Goal: Task Accomplishment & Management: Use online tool/utility

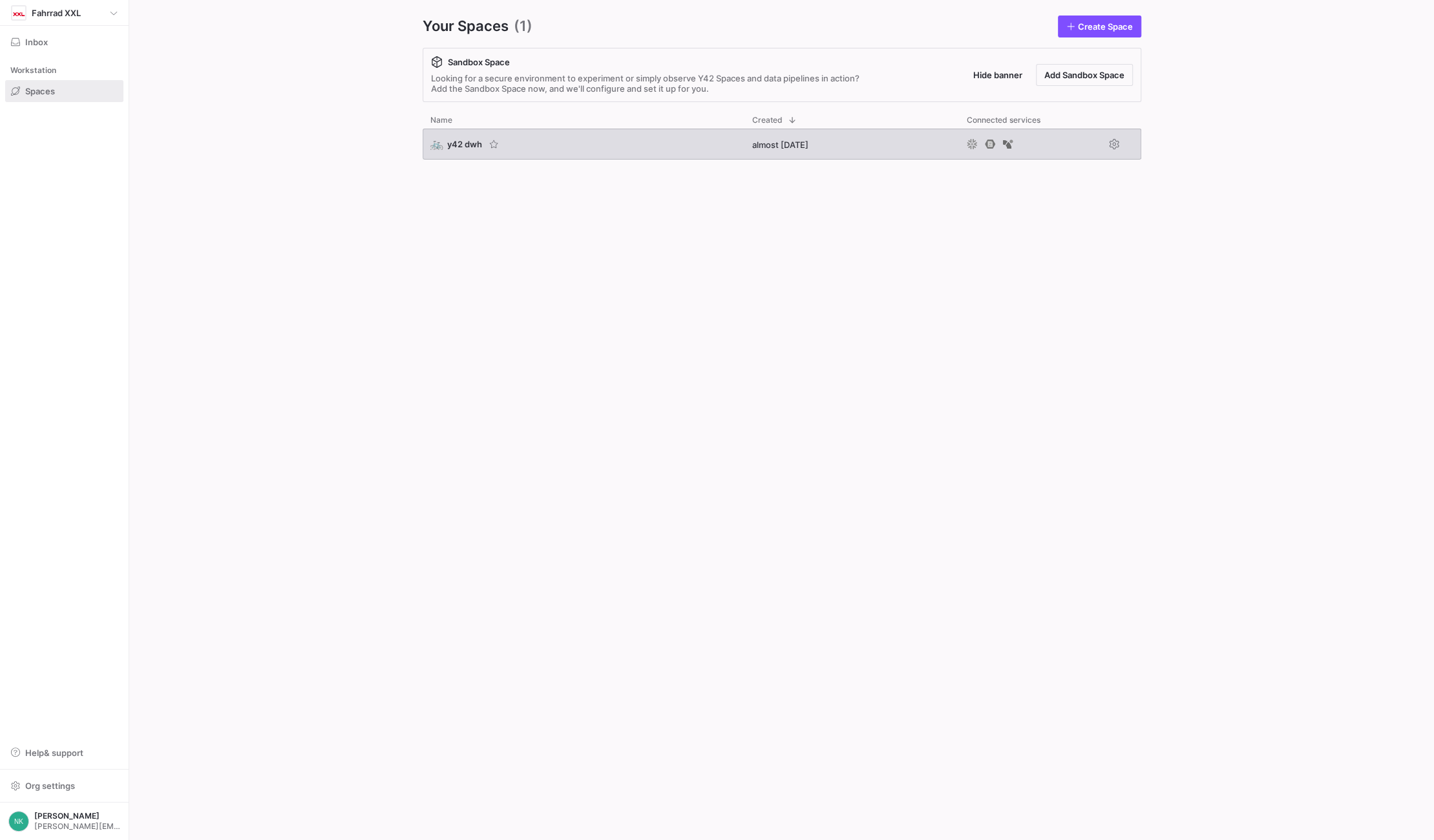
click at [455, 147] on span "y42 dwh" at bounding box center [464, 143] width 35 height 10
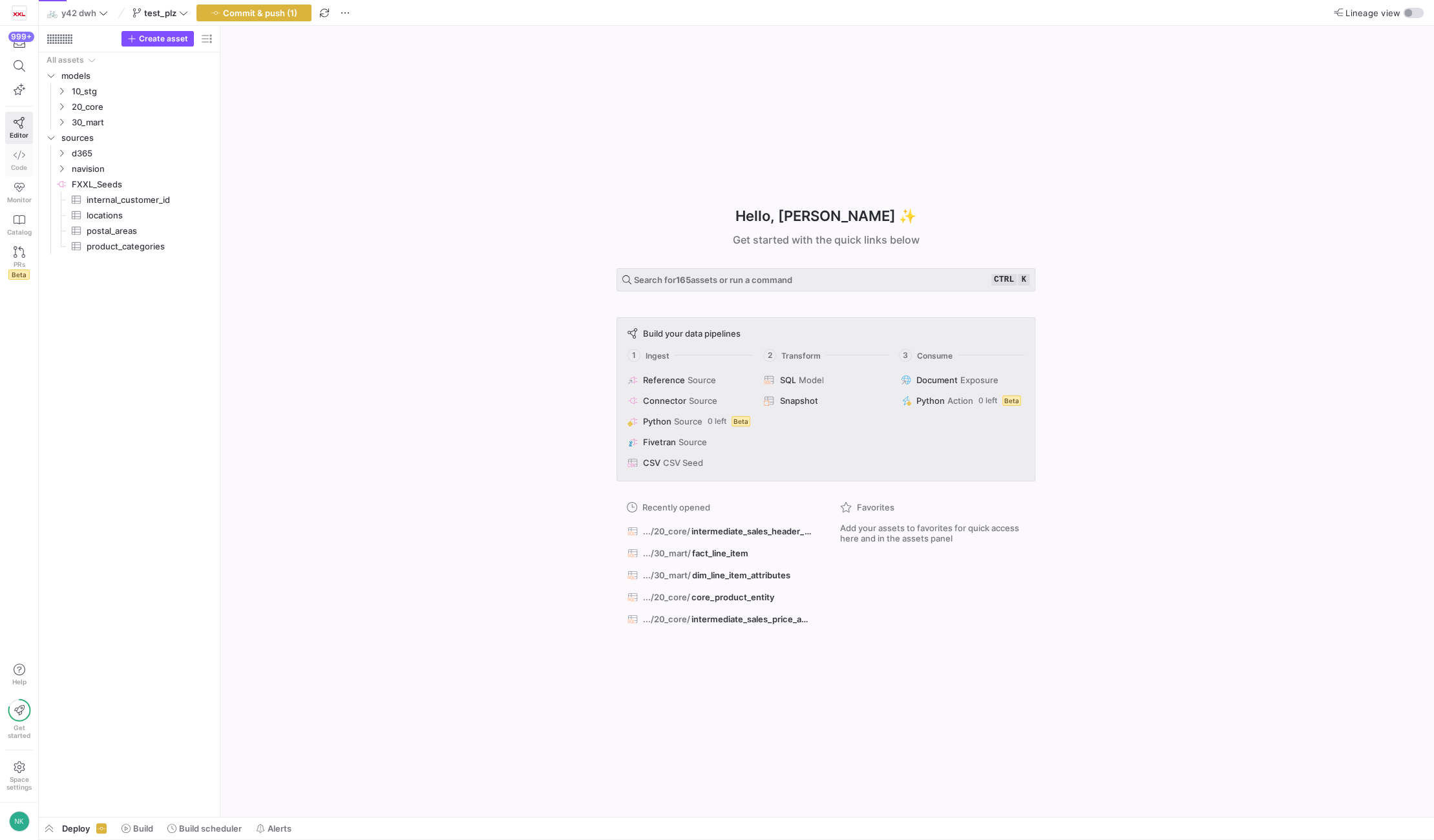
click at [16, 163] on span "Code" at bounding box center [19, 167] width 16 height 8
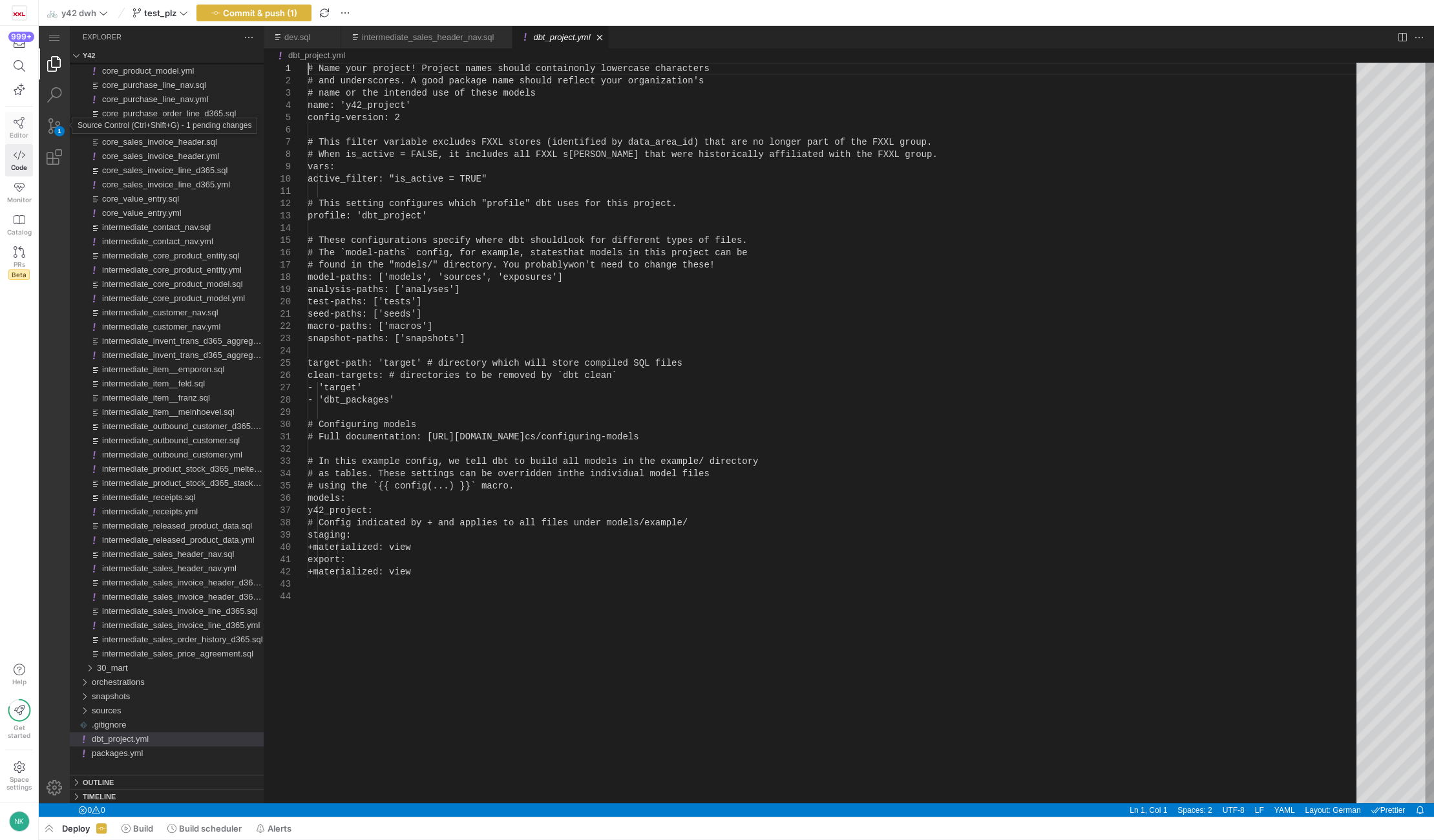
scroll to position [0, 56]
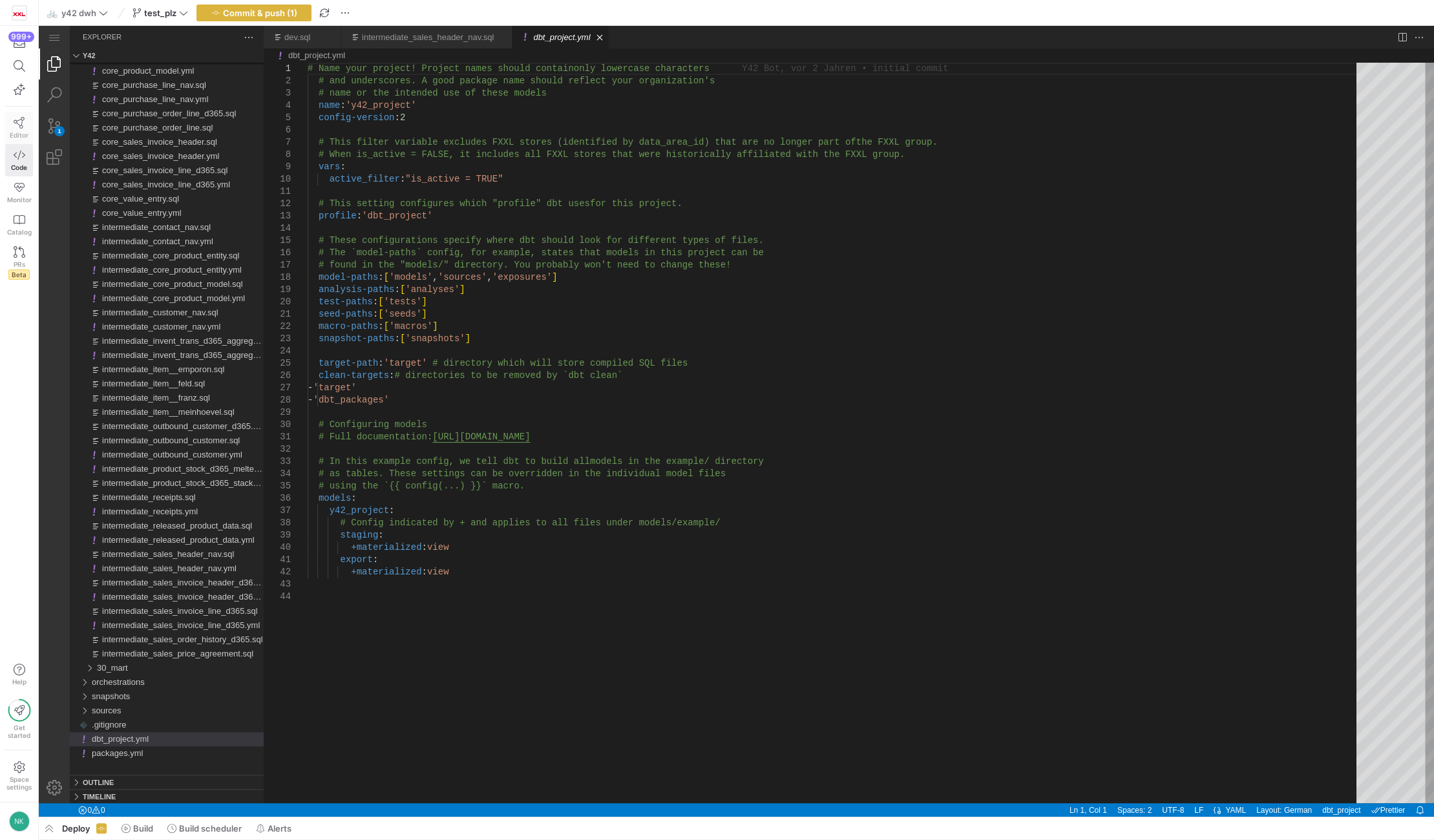
click at [20, 119] on icon at bounding box center [19, 123] width 12 height 12
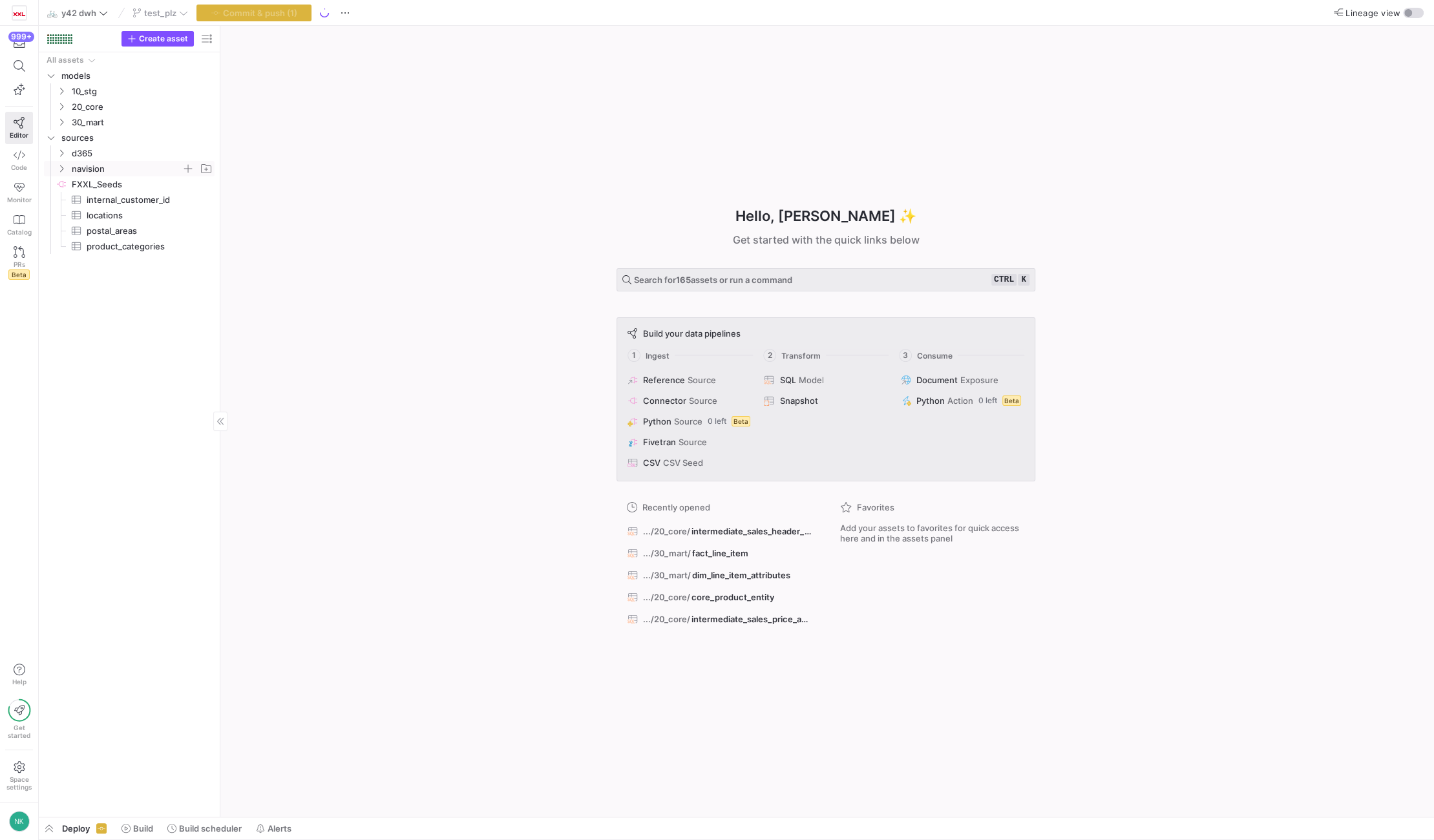
click at [62, 166] on icon "Press SPACE to select this row." at bounding box center [61, 168] width 9 height 8
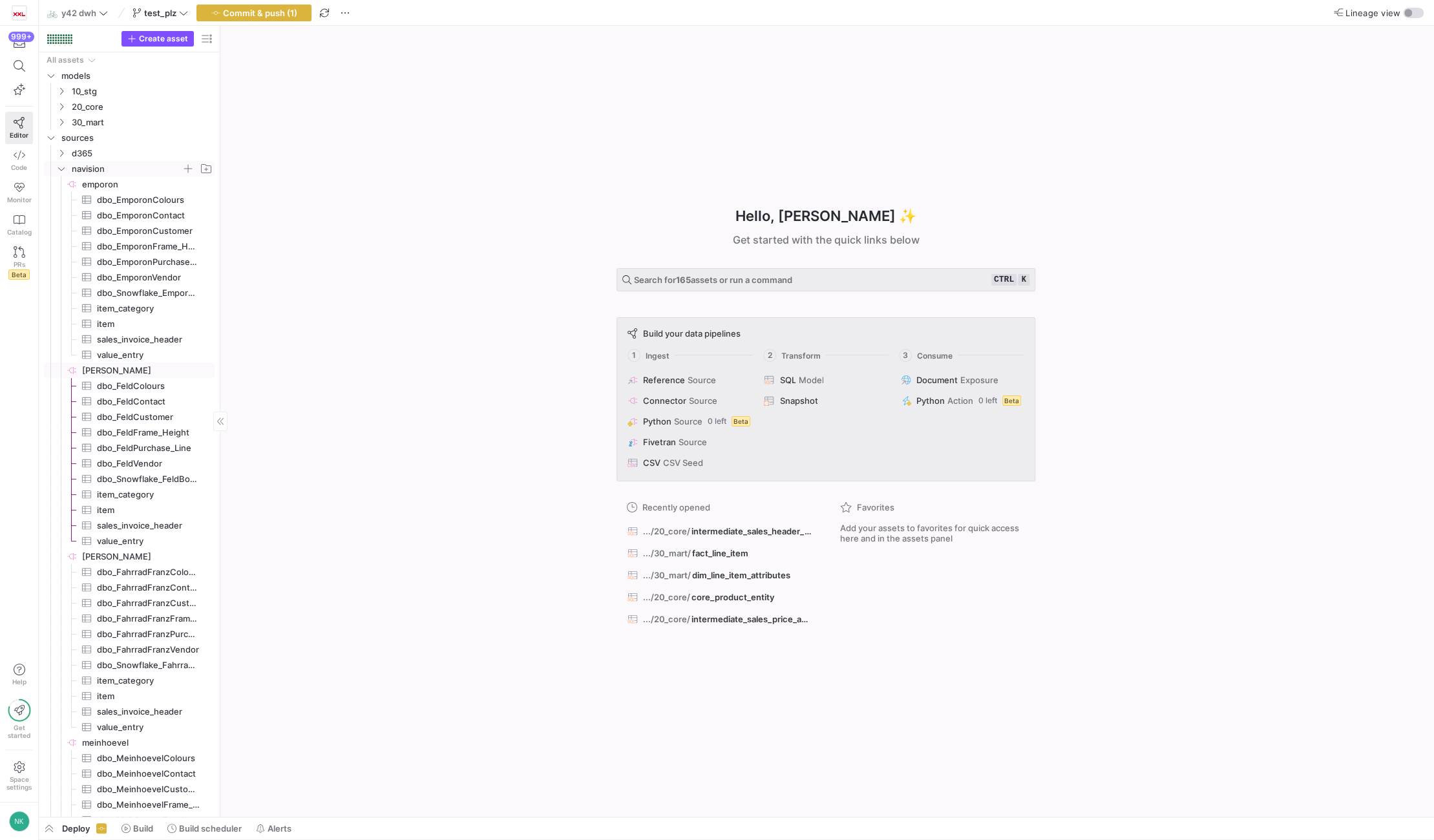
click at [99, 371] on span "[PERSON_NAME]​​​​​​​​" at bounding box center [147, 371] width 130 height 15
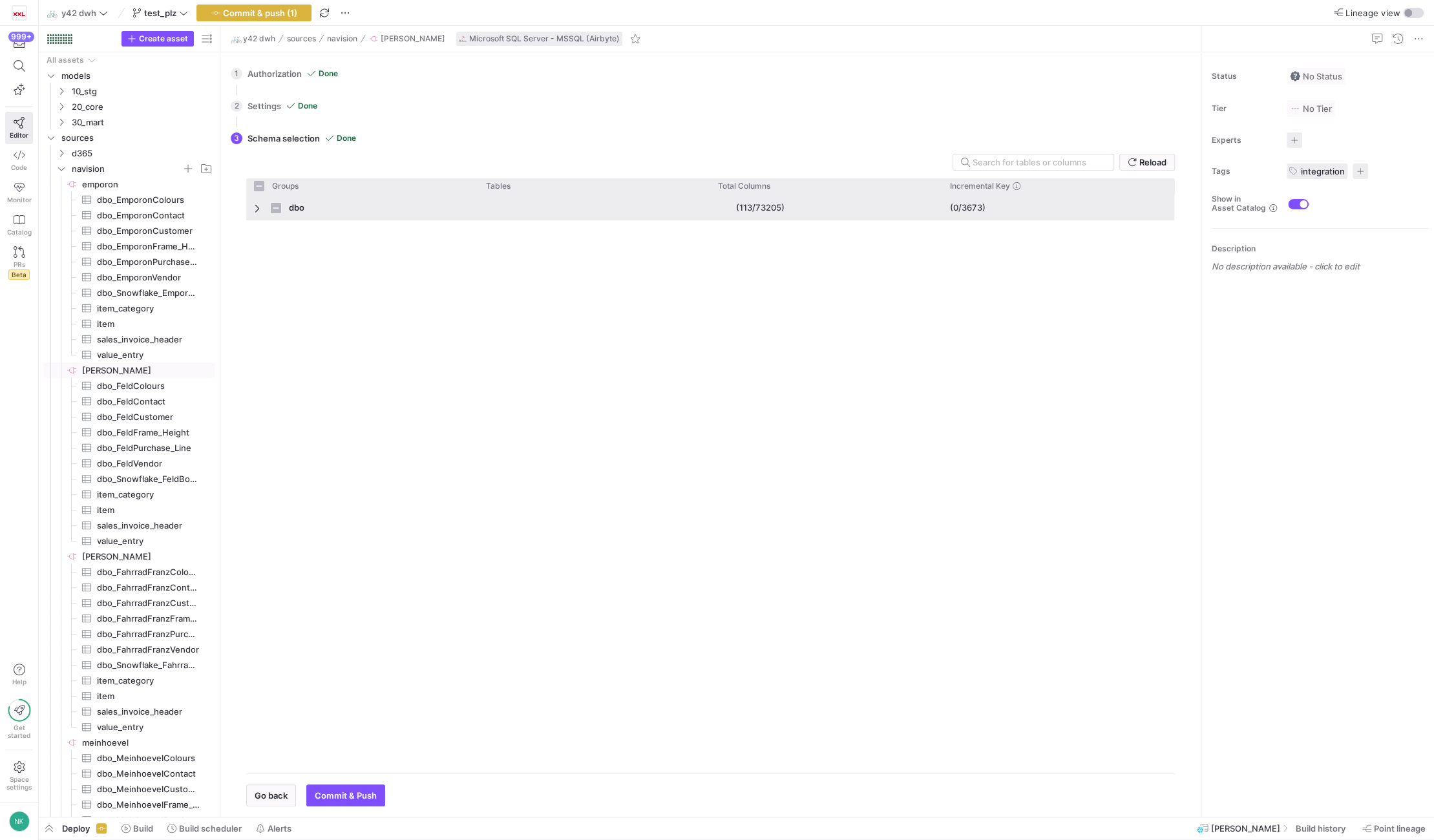
click at [253, 210] on div "dbo" at bounding box center [362, 207] width 232 height 26
checkbox input "false"
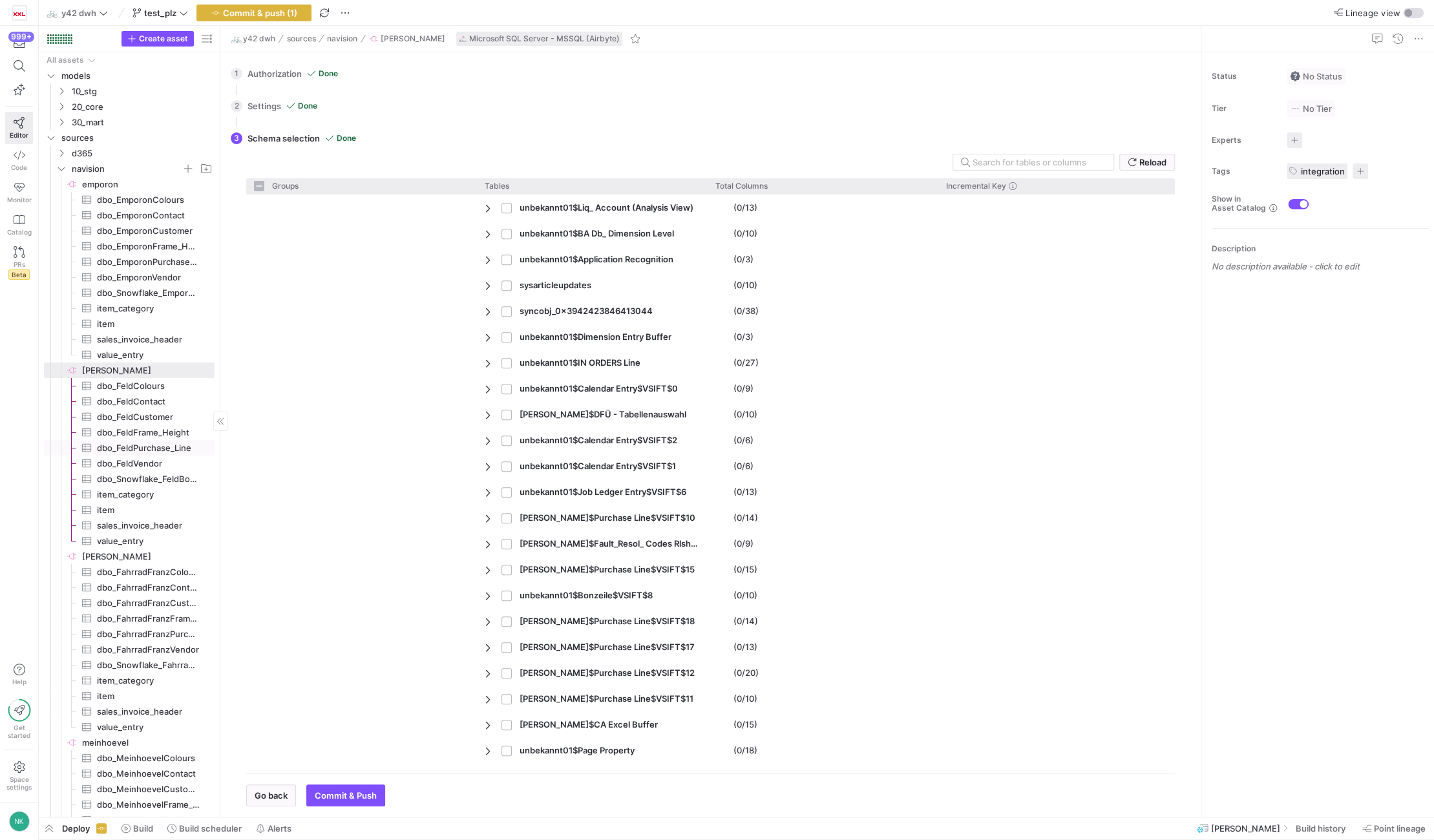
scroll to position [568, 0]
